Goal: Task Accomplishment & Management: Use online tool/utility

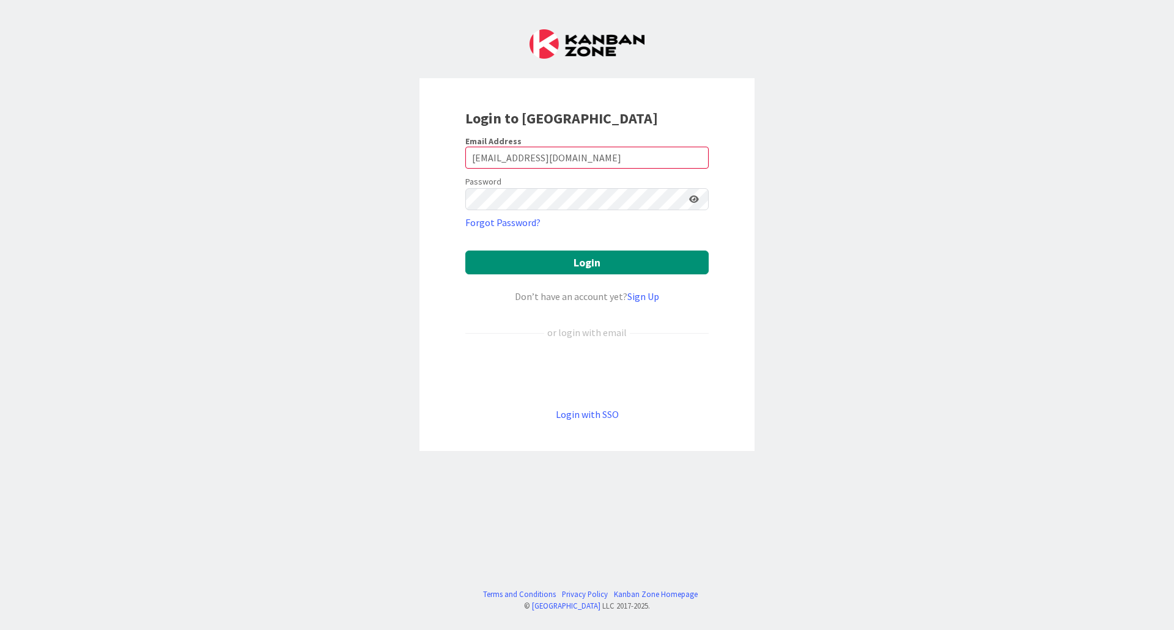
click at [465, 251] on button "Login" at bounding box center [586, 263] width 243 height 24
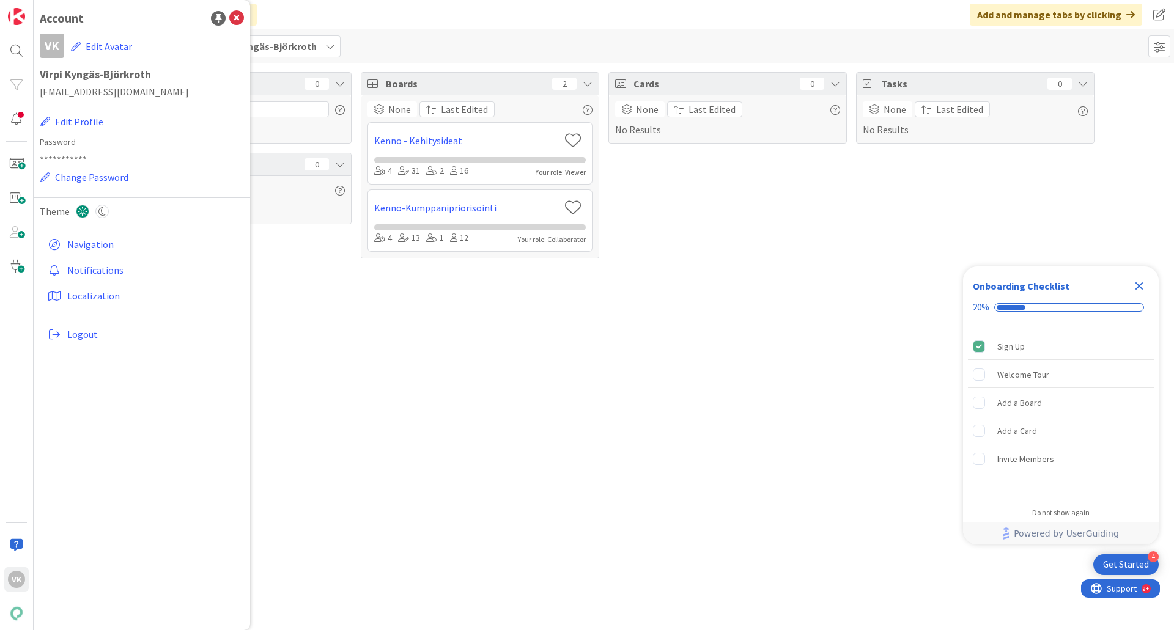
drag, startPoint x: 273, startPoint y: 291, endPoint x: 263, endPoint y: 268, distance: 25.2
click at [269, 282] on div "Focus 0 No Results Column Watching 0 None Last Edited No Results Boards 2 None …" at bounding box center [604, 346] width 1140 height 567
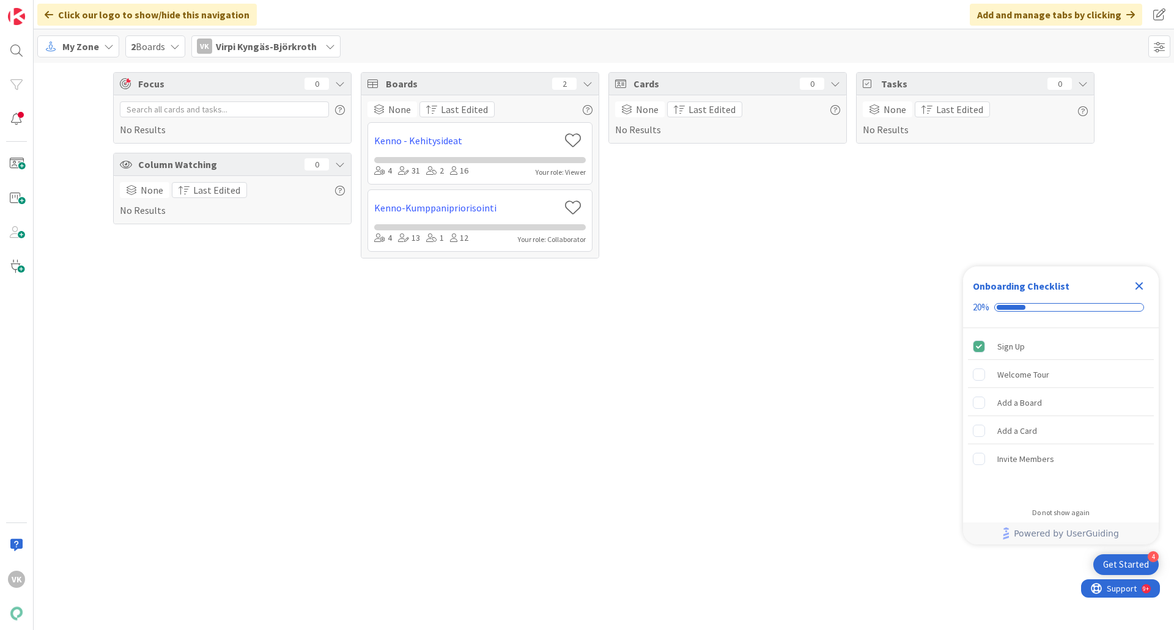
click at [104, 45] on icon at bounding box center [109, 47] width 10 height 10
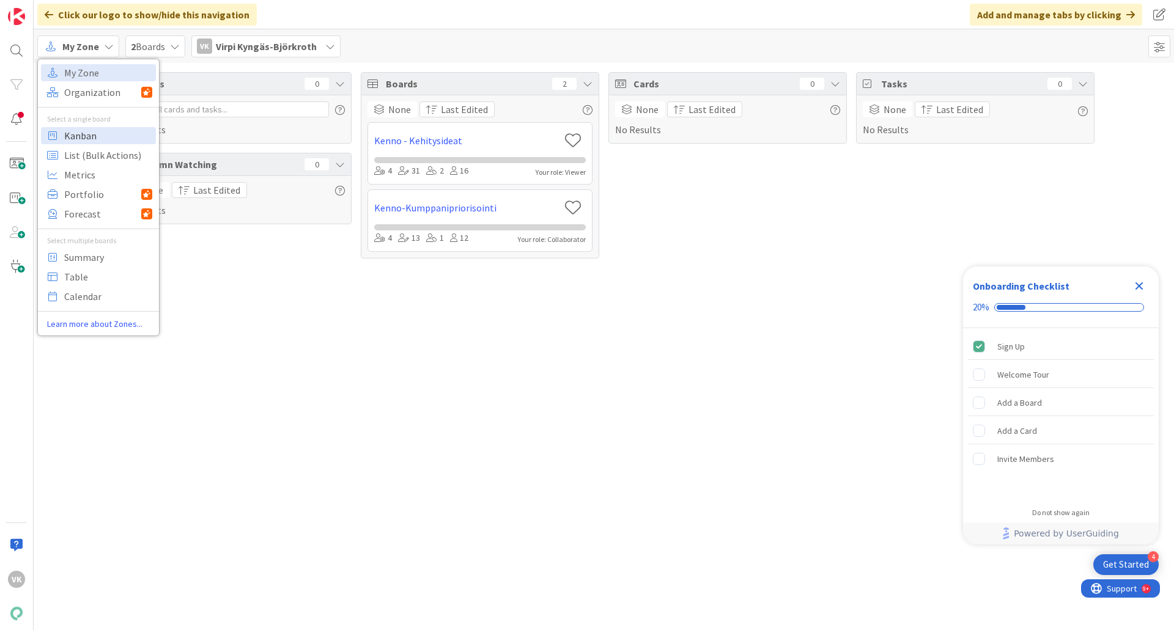
click at [77, 133] on span "Kanban" at bounding box center [108, 136] width 88 height 18
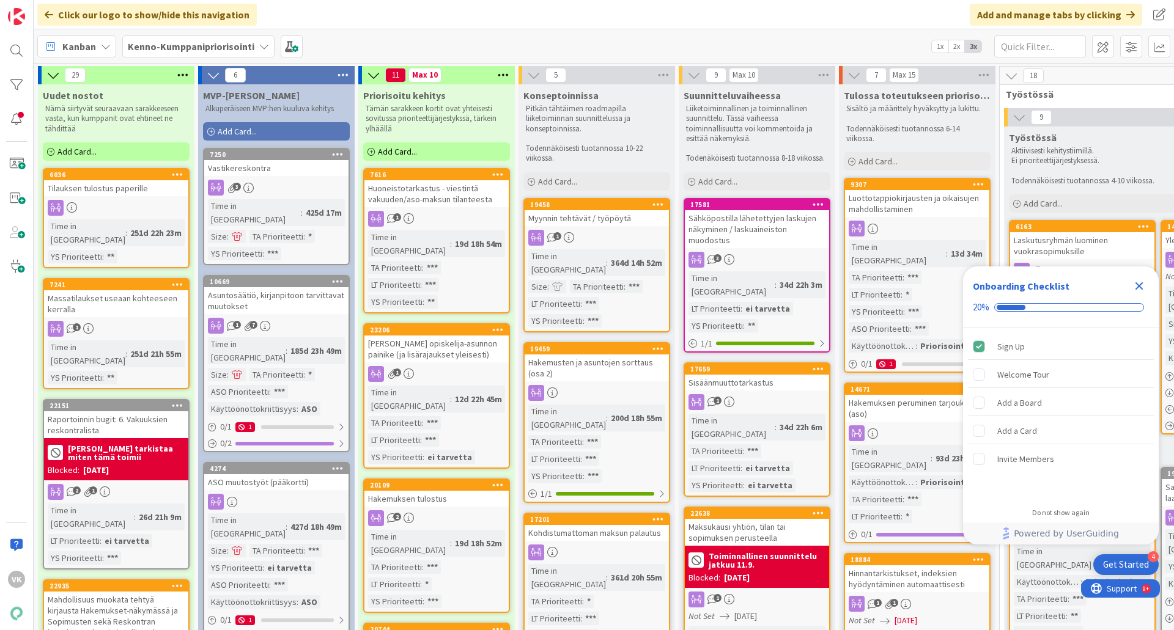
click at [1141, 284] on icon "Close Checklist" at bounding box center [1139, 286] width 8 height 8
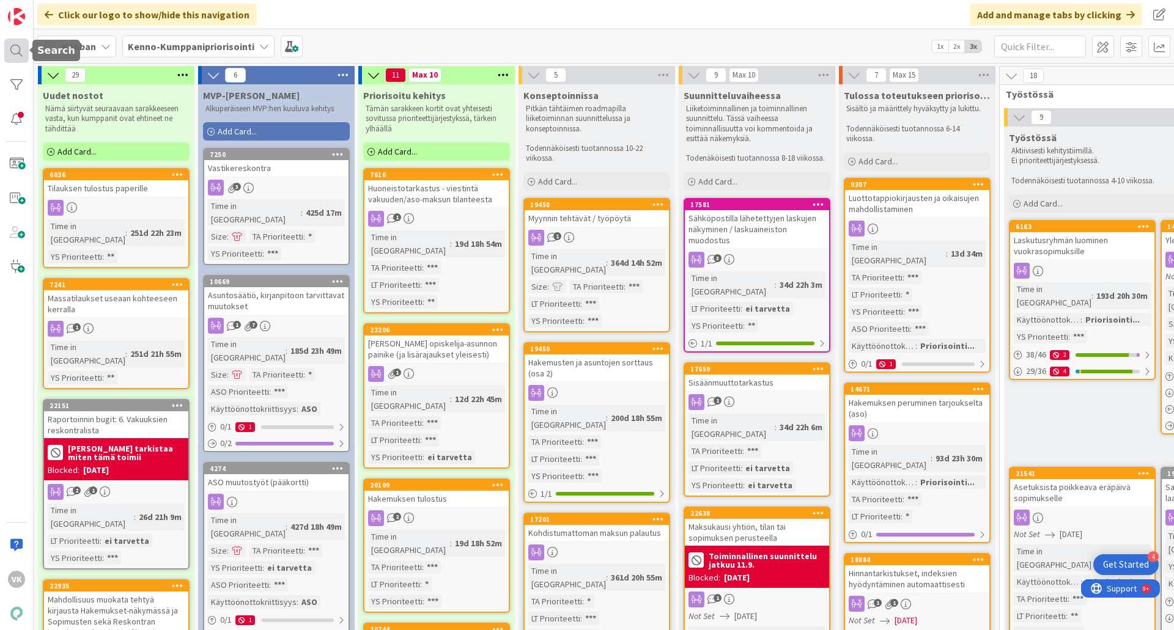
click at [20, 49] on div at bounding box center [16, 51] width 24 height 24
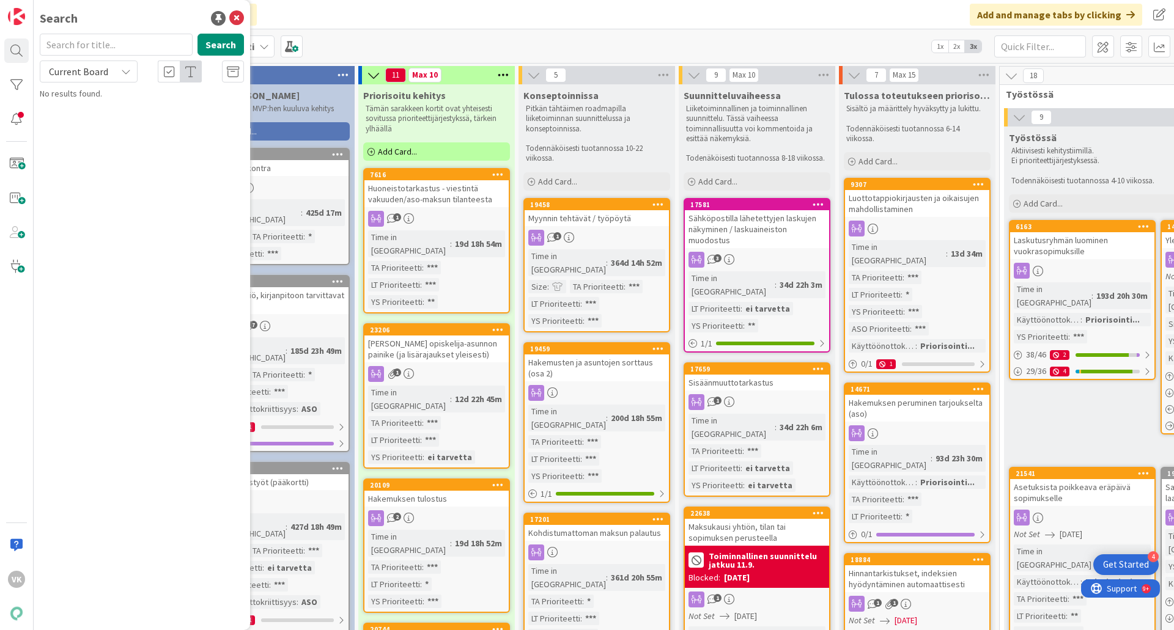
click at [74, 42] on input "text" at bounding box center [116, 45] width 153 height 22
type input "sisään"
click at [216, 38] on button "Search" at bounding box center [220, 45] width 46 height 22
